Goal: Transaction & Acquisition: Download file/media

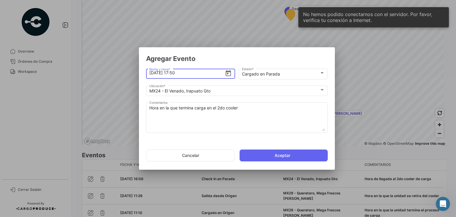
scroll to position [23, 0]
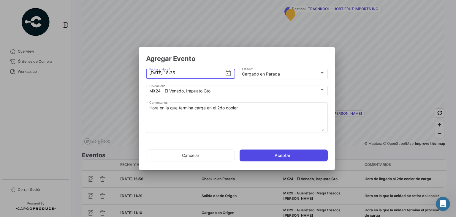
type input "[DATE] 18:35"
click at [263, 155] on button "Aceptar" at bounding box center [284, 155] width 88 height 12
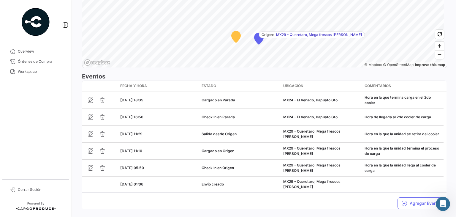
scroll to position [476, 0]
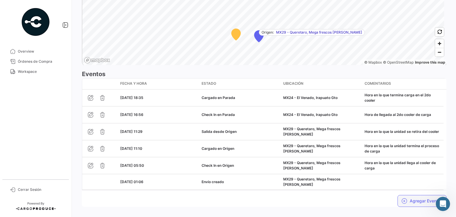
click at [414, 195] on button "Agregar Eventos" at bounding box center [422, 201] width 49 height 12
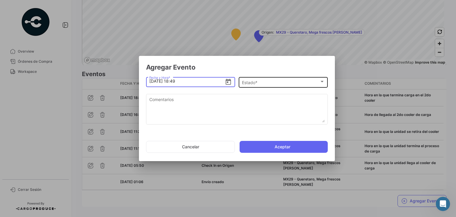
click at [252, 83] on span "Estado *" at bounding box center [281, 82] width 78 height 5
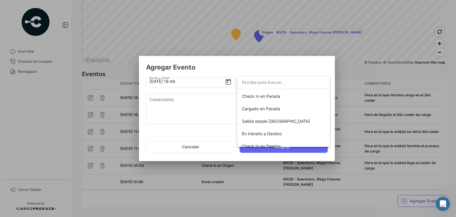
scroll to position [62, 0]
click at [261, 120] on span "Salida desde [GEOGRAPHIC_DATA]" at bounding box center [276, 120] width 68 height 5
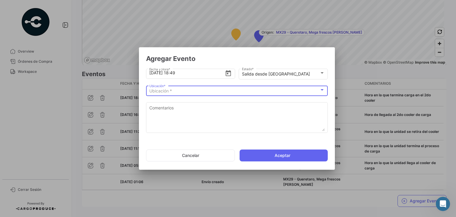
click at [180, 93] on div "Ubicación *" at bounding box center [234, 91] width 170 height 5
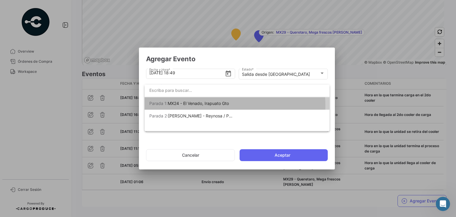
click at [190, 105] on span "MX24 - El Venado, Irapuato Gto" at bounding box center [198, 103] width 61 height 5
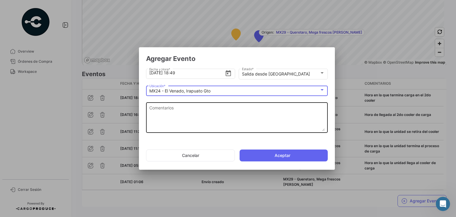
click at [196, 117] on textarea "Comentarios" at bounding box center [237, 118] width 176 height 26
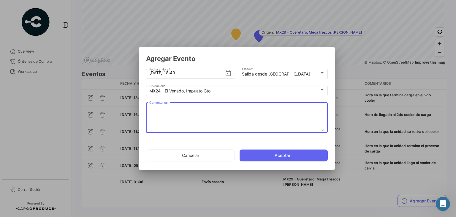
paste textarea "Hora en la que se retira del cooler"
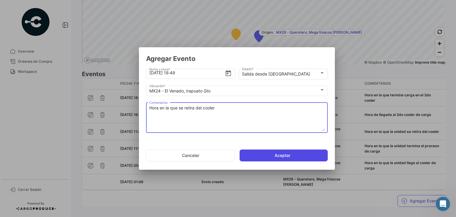
type textarea "Hora en la que se retira del cooler"
click at [250, 153] on button "Aceptar" at bounding box center [284, 155] width 88 height 12
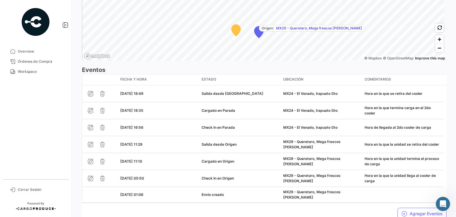
scroll to position [493, 0]
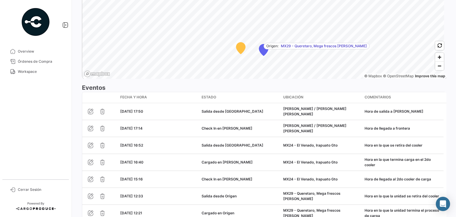
scroll to position [452, 0]
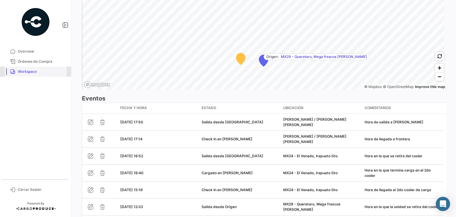
click at [32, 74] on span "Workspace" at bounding box center [41, 71] width 46 height 5
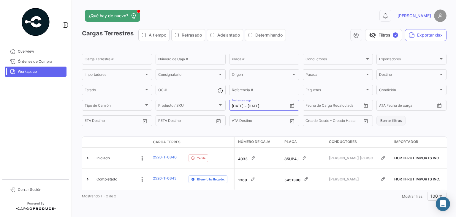
click at [384, 118] on button "Borrar filtros" at bounding box center [391, 121] width 29 height 10
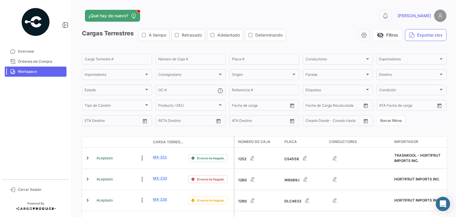
click at [31, 71] on span "Workspace" at bounding box center [41, 71] width 46 height 5
click at [291, 108] on icon "Open calendar" at bounding box center [292, 105] width 4 height 4
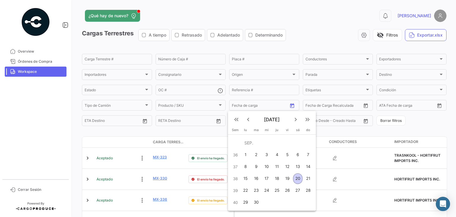
click at [285, 178] on div "19" at bounding box center [287, 178] width 9 height 11
type input "19/9/2025"
click at [285, 178] on div "19" at bounding box center [287, 178] width 9 height 11
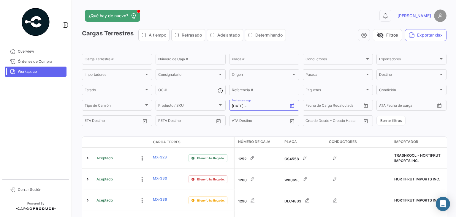
type input "19/9/2025"
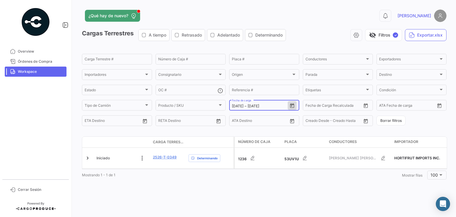
click at [292, 106] on icon "Open calendar" at bounding box center [292, 105] width 5 height 5
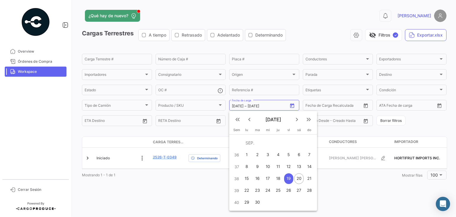
click at [278, 176] on div "18" at bounding box center [278, 178] width 9 height 11
type input "18/9/2025"
click at [278, 176] on div "18" at bounding box center [278, 178] width 9 height 11
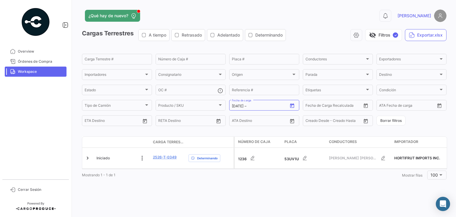
type input "18/9/2025"
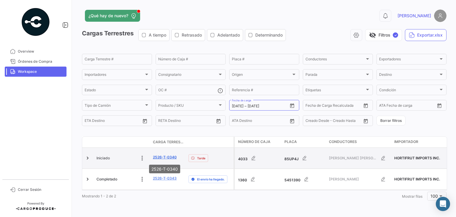
click at [168, 158] on link "2526-T-0340" at bounding box center [165, 156] width 24 height 5
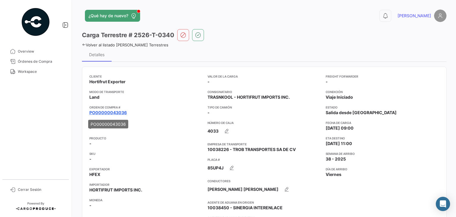
click at [111, 113] on link "PO00000043036" at bounding box center [107, 113] width 37 height 6
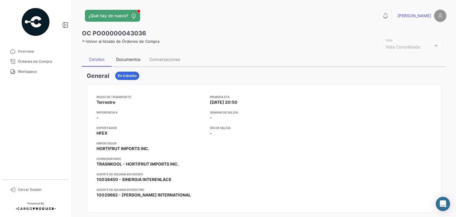
click at [121, 62] on div "Documentos" at bounding box center [128, 59] width 33 height 14
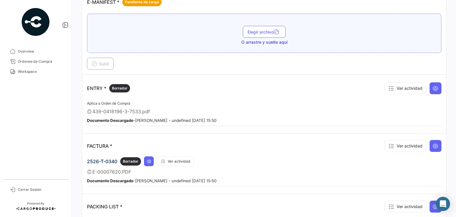
scroll to position [483, 0]
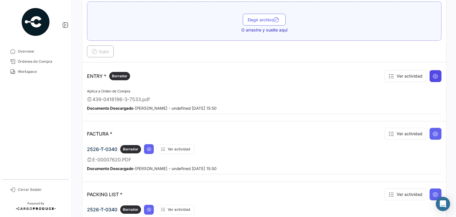
click at [434, 74] on icon at bounding box center [436, 76] width 6 height 6
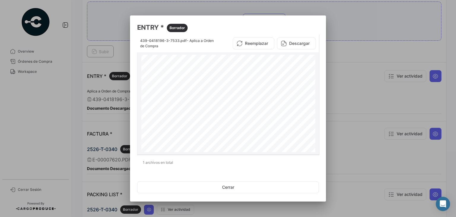
scroll to position [42, 0]
click at [354, 112] on div at bounding box center [228, 108] width 456 height 217
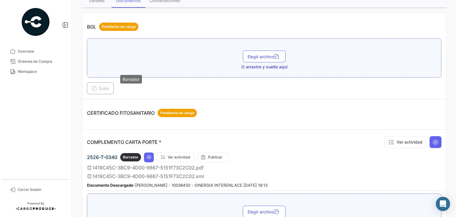
scroll to position [0, 0]
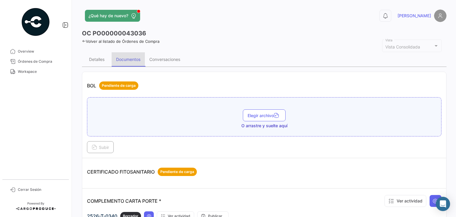
click at [123, 57] on div "Documentos" at bounding box center [128, 59] width 24 height 5
click at [118, 62] on div "Documentos" at bounding box center [128, 59] width 33 height 14
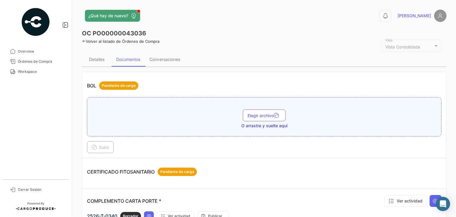
click at [128, 61] on div "Documentos" at bounding box center [128, 59] width 24 height 5
click at [111, 62] on div "Detalles" at bounding box center [97, 59] width 30 height 14
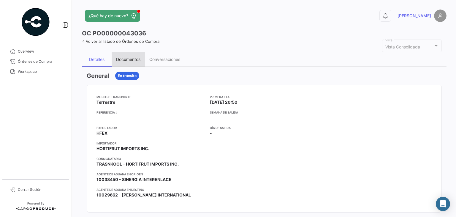
click at [125, 62] on div "Documentos" at bounding box center [128, 59] width 33 height 14
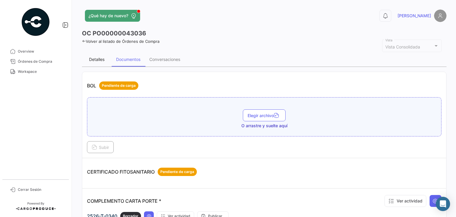
click at [96, 57] on div "Detalles" at bounding box center [96, 59] width 15 height 5
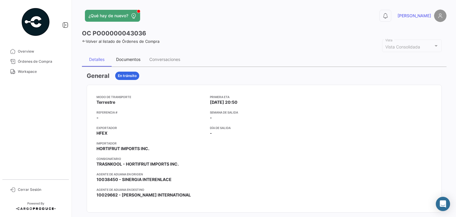
click at [123, 57] on div "Documentos" at bounding box center [128, 59] width 24 height 5
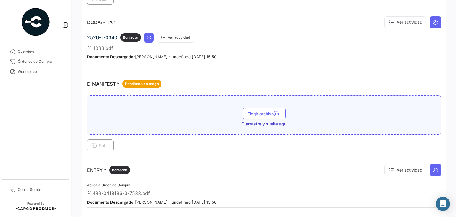
scroll to position [432, 0]
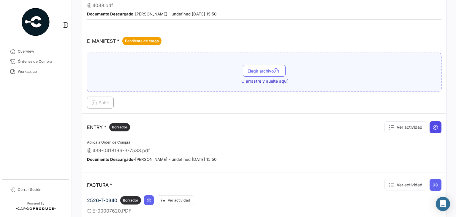
click at [435, 124] on icon at bounding box center [436, 127] width 6 height 6
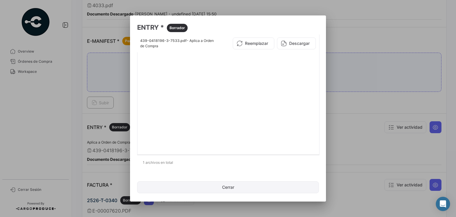
click at [230, 190] on button "Cerrar" at bounding box center [228, 187] width 182 height 12
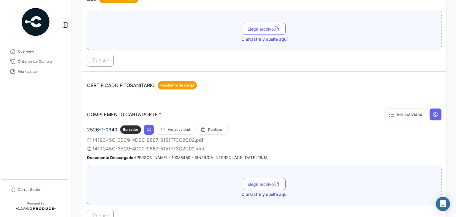
scroll to position [0, 0]
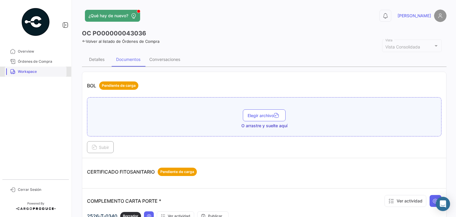
click at [37, 69] on span "Workspace" at bounding box center [41, 71] width 46 height 5
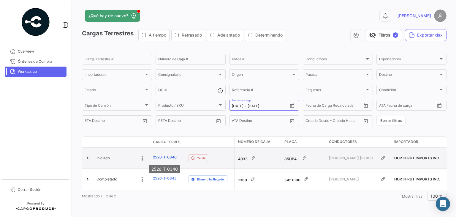
click at [164, 158] on link "2526-T-0340" at bounding box center [165, 156] width 24 height 5
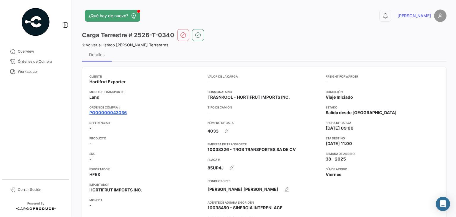
click at [113, 115] on link "PO00000043036" at bounding box center [107, 113] width 37 height 6
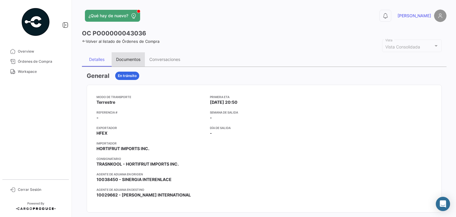
click at [130, 60] on div "Documentos" at bounding box center [128, 59] width 24 height 5
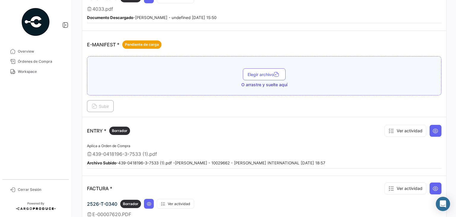
scroll to position [432, 0]
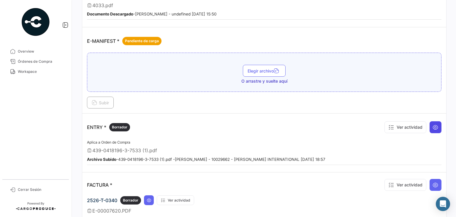
click at [433, 124] on icon at bounding box center [436, 127] width 6 height 6
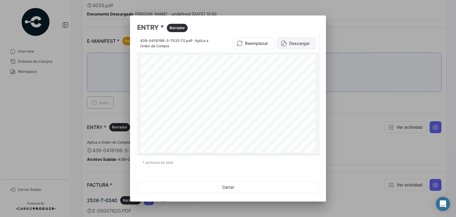
click at [288, 42] on button "Descargar" at bounding box center [296, 43] width 39 height 12
